Goal: Check status: Check status

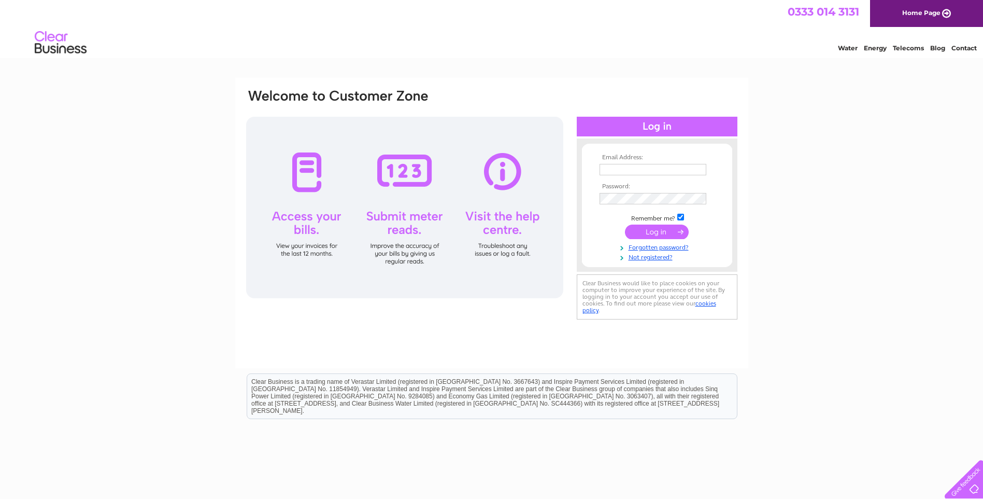
type input "suzver2002@yahoo.co.uk"
click at [660, 232] on input "submit" at bounding box center [657, 231] width 64 height 15
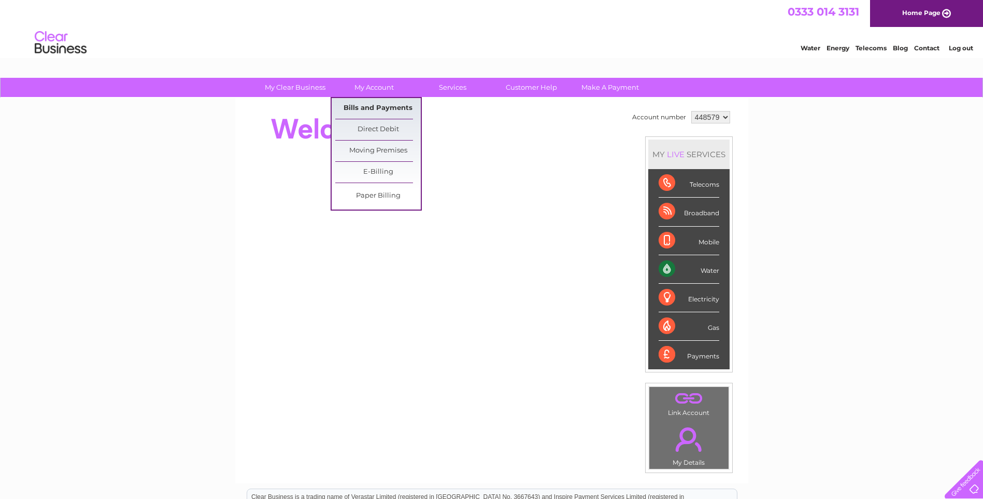
click at [368, 108] on link "Bills and Payments" at bounding box center [378, 108] width 86 height 21
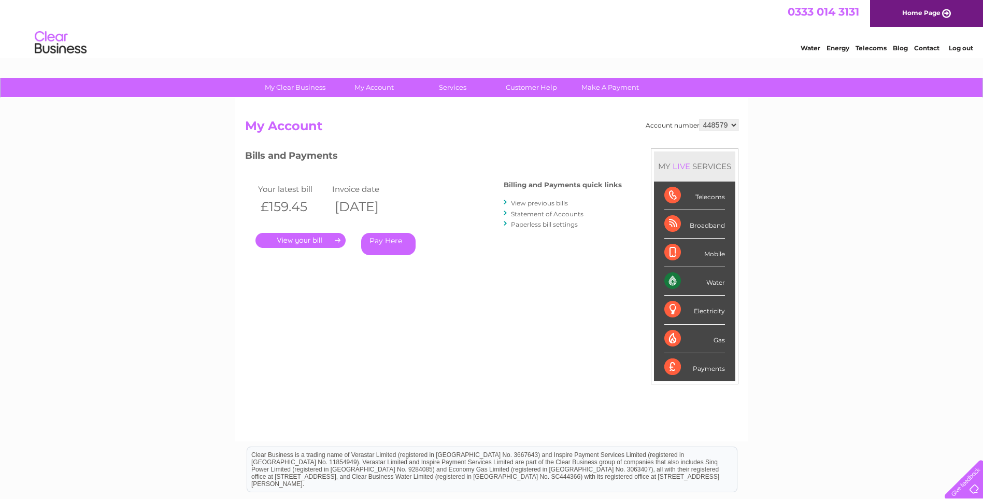
click at [315, 242] on link "." at bounding box center [301, 240] width 90 height 15
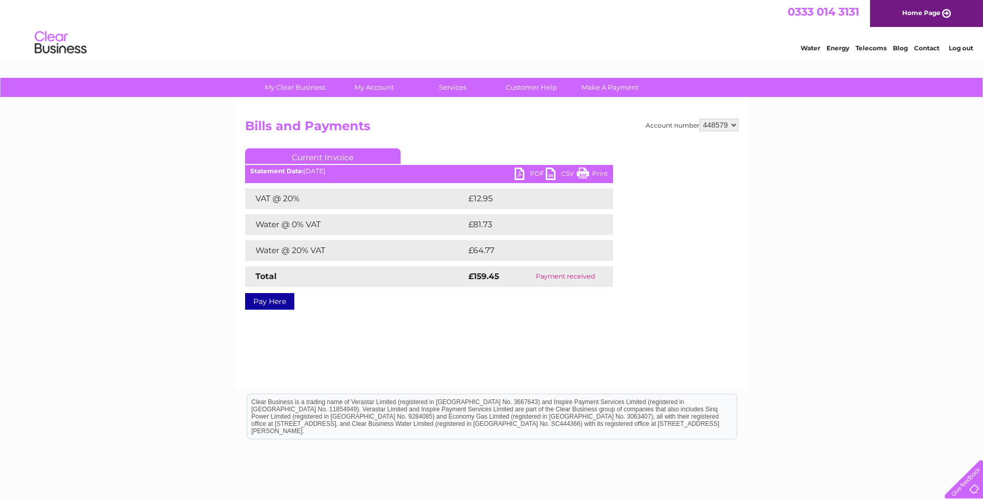
click at [339, 158] on link "Current Invoice" at bounding box center [323, 156] width 156 height 16
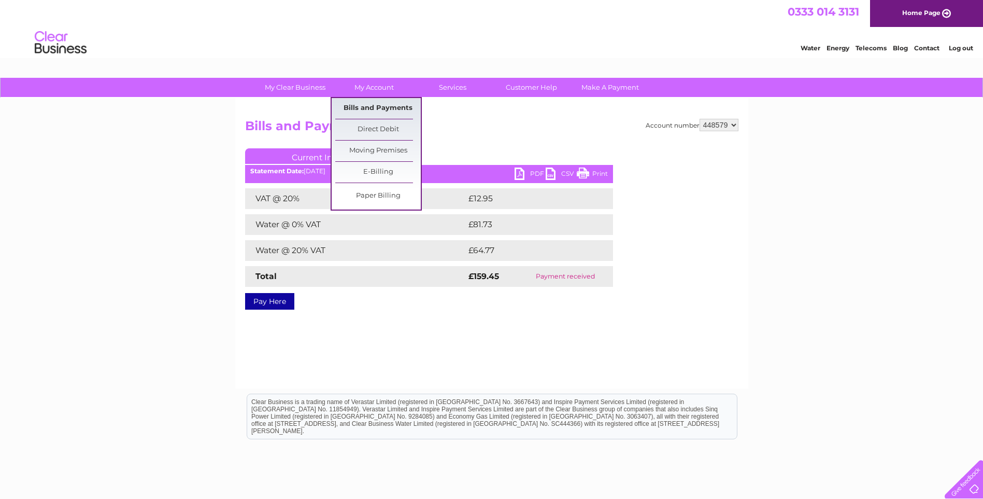
click at [378, 110] on link "Bills and Payments" at bounding box center [378, 108] width 86 height 21
